Goal: Transaction & Acquisition: Download file/media

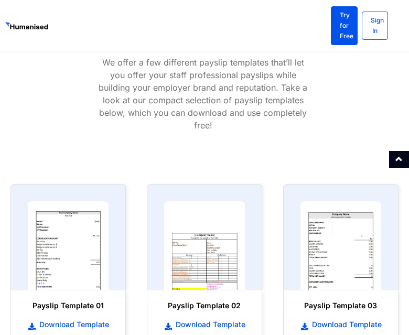
scroll to position [577, 0]
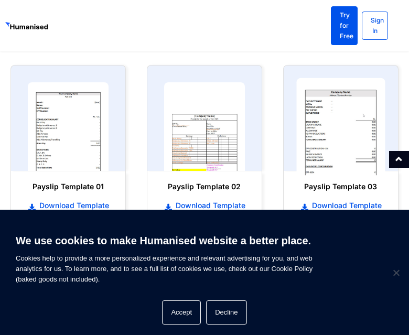
click at [337, 128] on img at bounding box center [340, 127] width 89 height 98
click at [337, 130] on img at bounding box center [340, 127] width 89 height 98
click at [336, 140] on img at bounding box center [340, 127] width 89 height 98
click at [331, 159] on img at bounding box center [340, 127] width 89 height 98
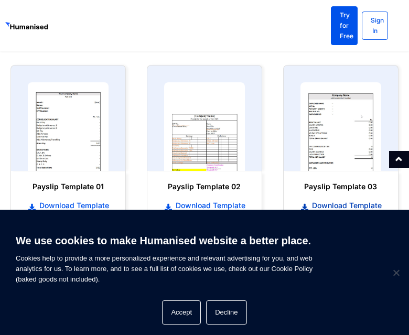
click at [330, 205] on span "Download Template" at bounding box center [345, 205] width 72 height 10
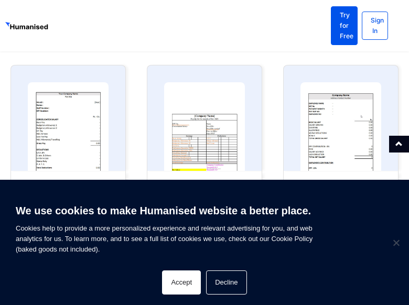
click at [190, 286] on button "Accept" at bounding box center [181, 283] width 39 height 24
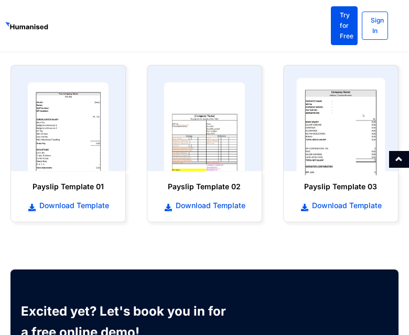
click at [333, 106] on img at bounding box center [340, 127] width 89 height 98
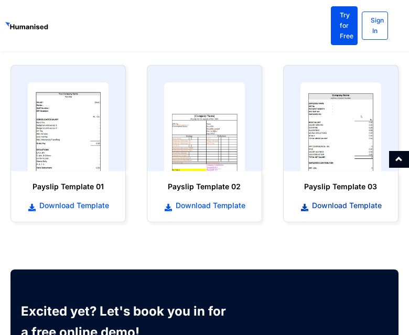
click at [346, 201] on span "Download Template" at bounding box center [345, 205] width 72 height 10
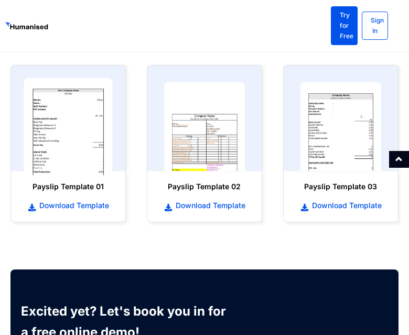
click at [97, 140] on img at bounding box center [68, 127] width 89 height 98
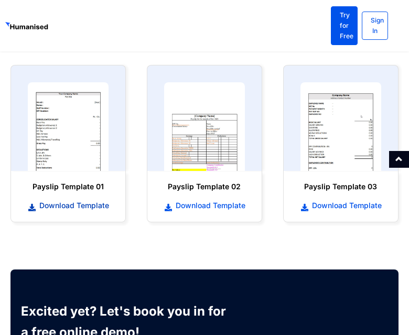
click at [93, 205] on span "Download Template" at bounding box center [73, 205] width 72 height 10
